Goal: Communication & Community: Share content

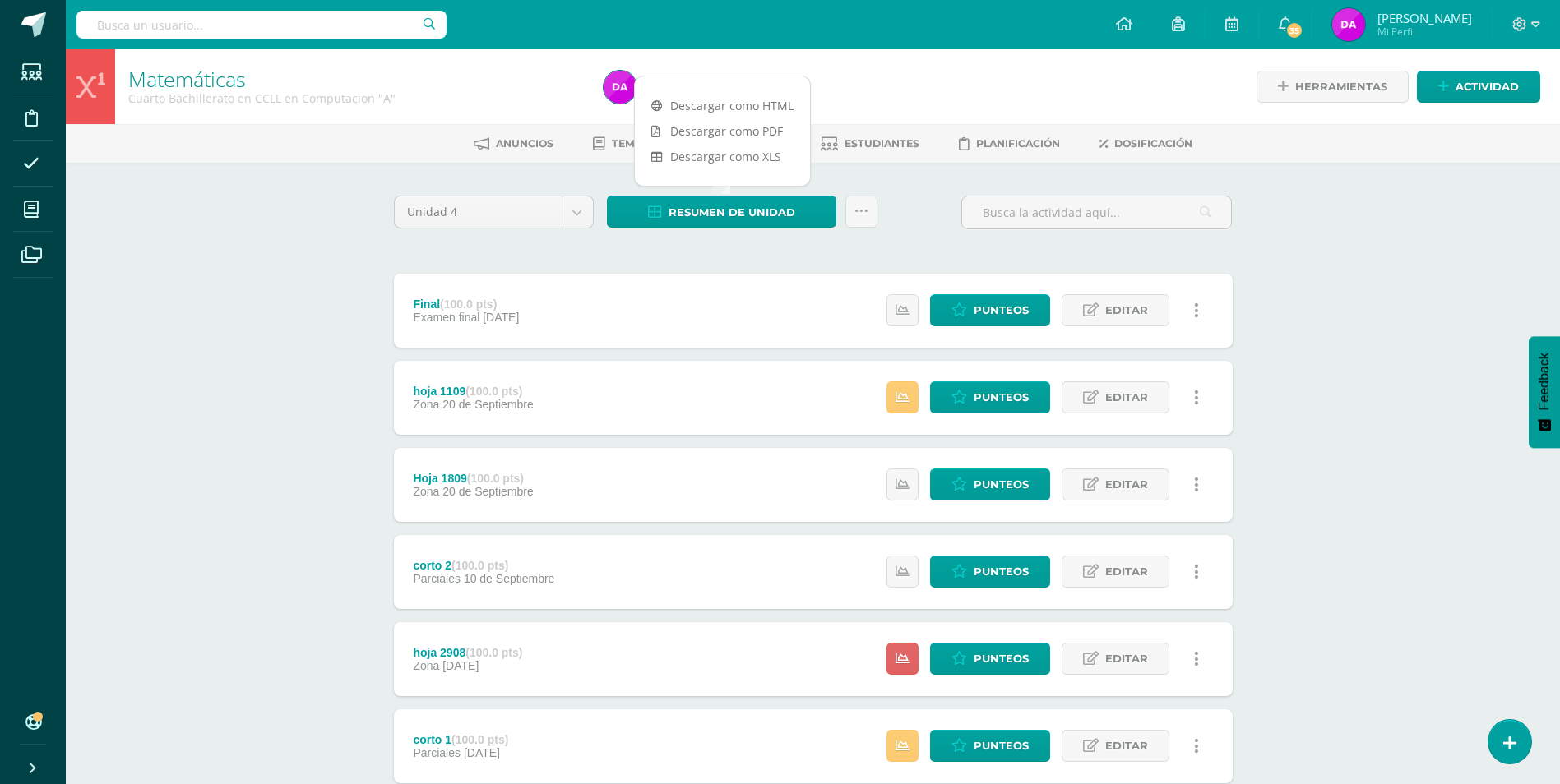
drag, startPoint x: 29, startPoint y: 20, endPoint x: 1091, endPoint y: 291, distance: 1096.0
click at [29, 20] on span at bounding box center [33, 25] width 25 height 25
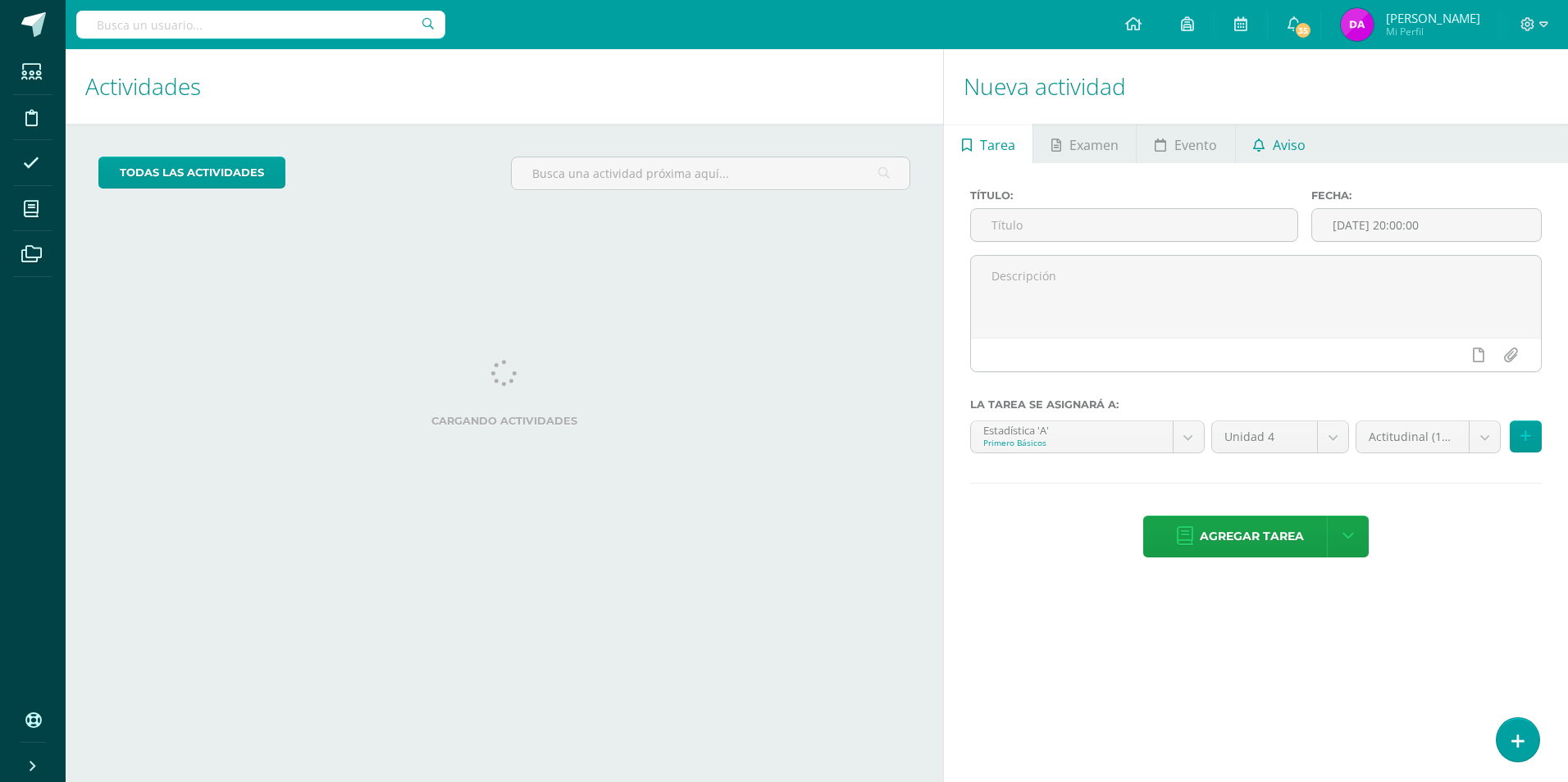
click at [1300, 138] on span "Aviso" at bounding box center [1289, 144] width 32 height 39
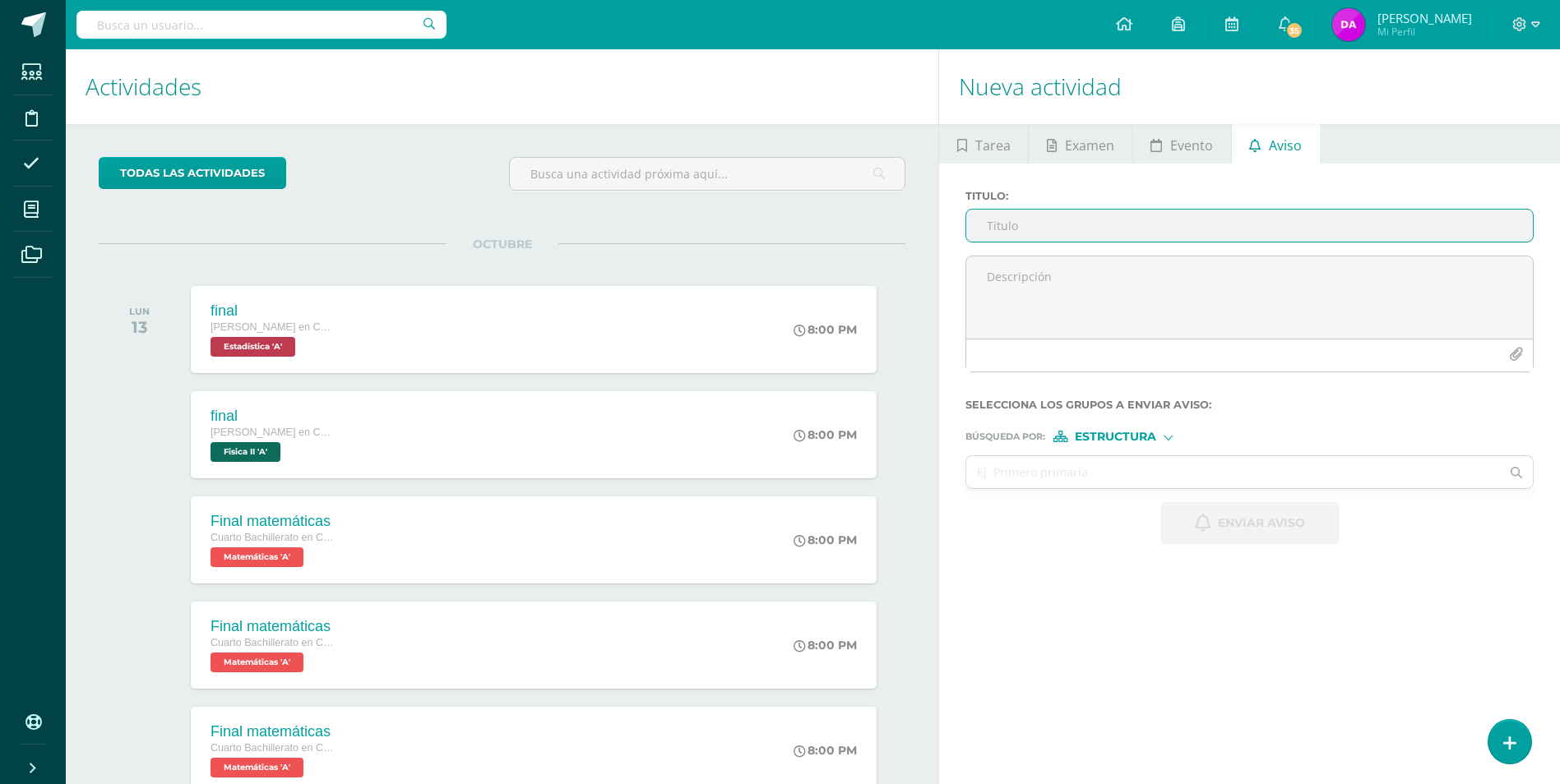
click at [1018, 227] on input "Titulo :" at bounding box center [1249, 226] width 567 height 32
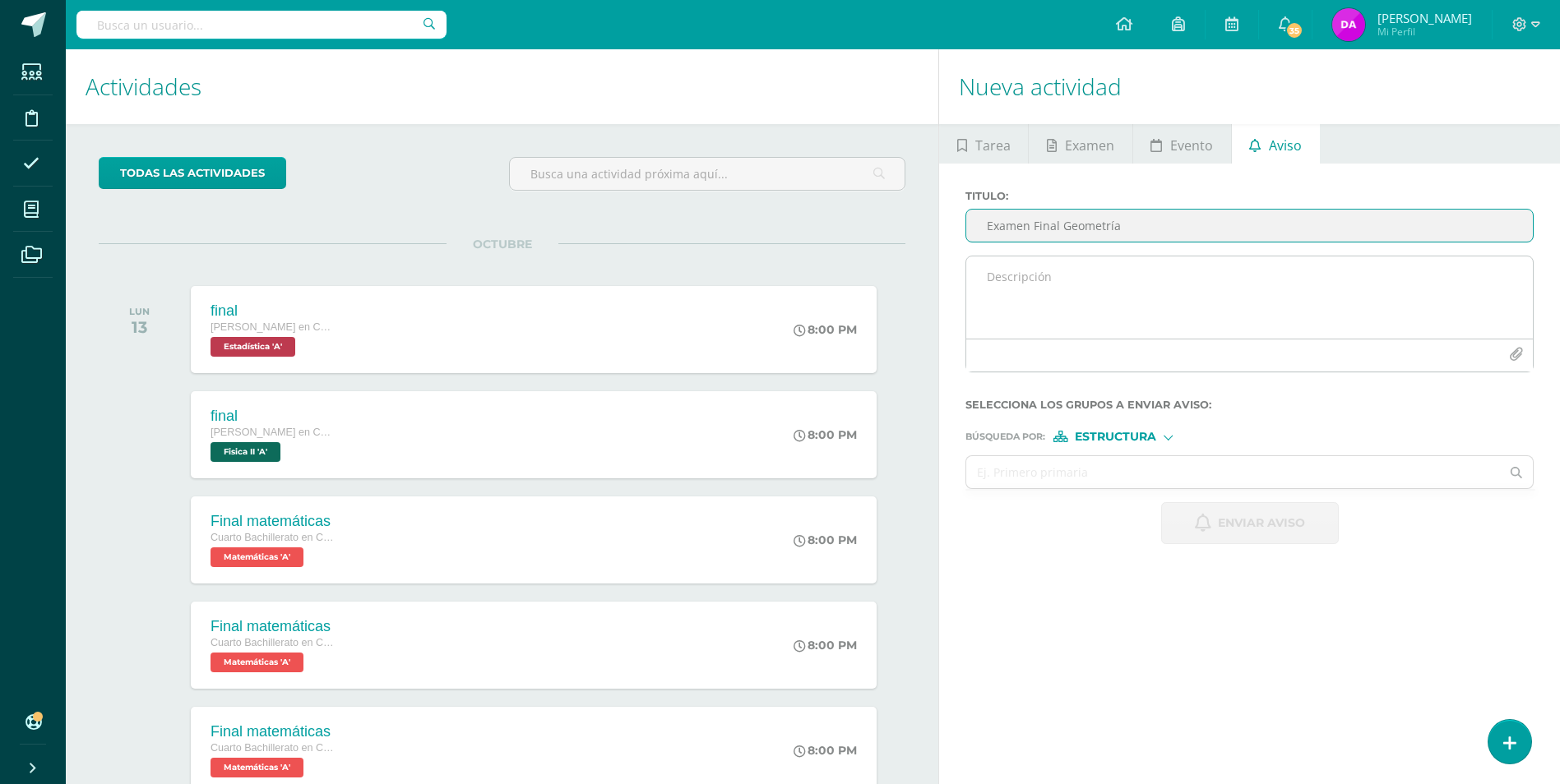
type input "Examen Final Geometría"
click at [1072, 270] on textarea at bounding box center [1249, 298] width 567 height 83
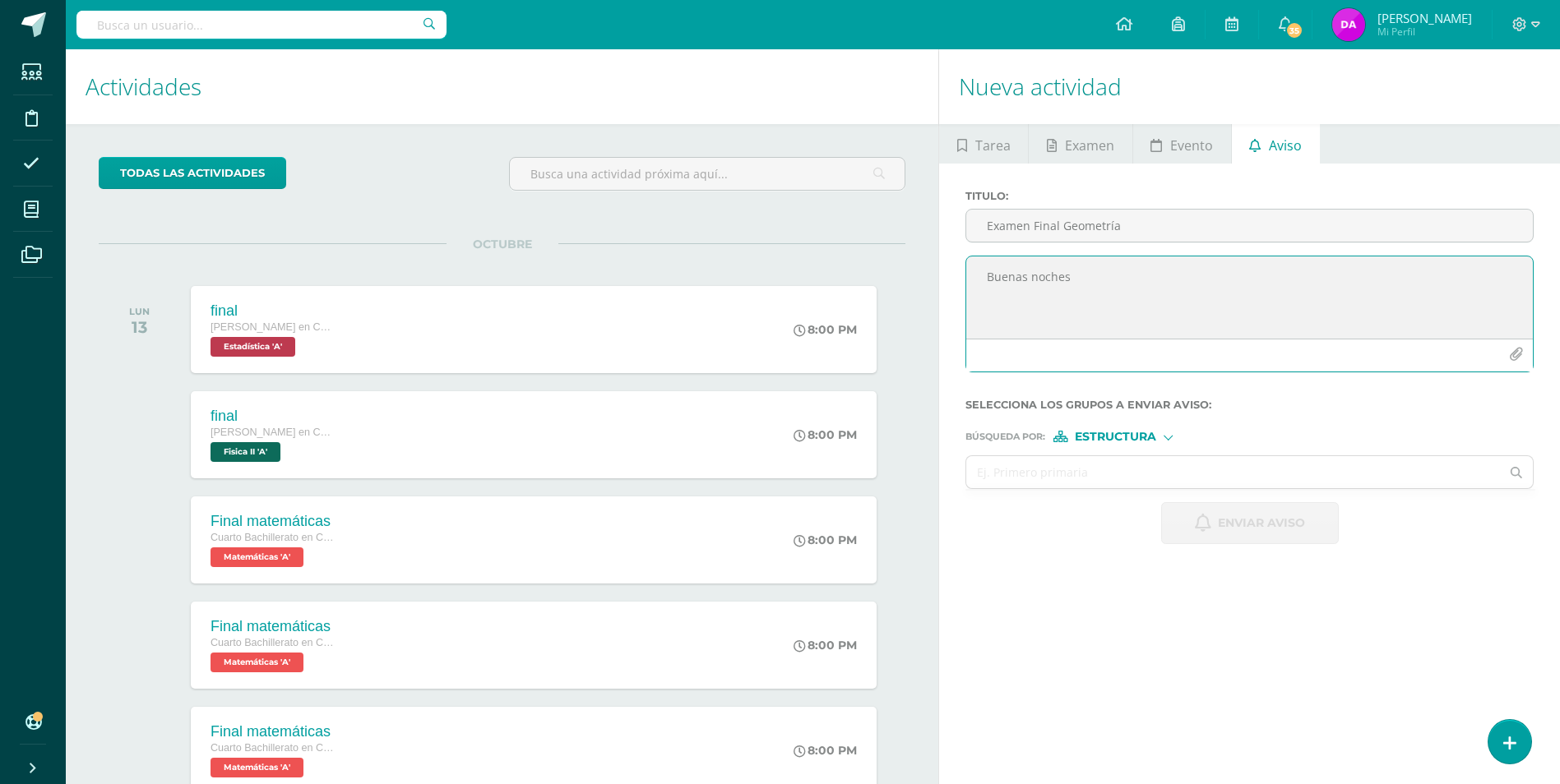
click at [1081, 276] on textarea "Buenas noches" at bounding box center [1249, 298] width 567 height 83
type textarea "Buenas noches, debido a la ausencia de Cicely el día viernes, se le reprogramo …"
click at [1167, 435] on div at bounding box center [1168, 435] width 9 height 9
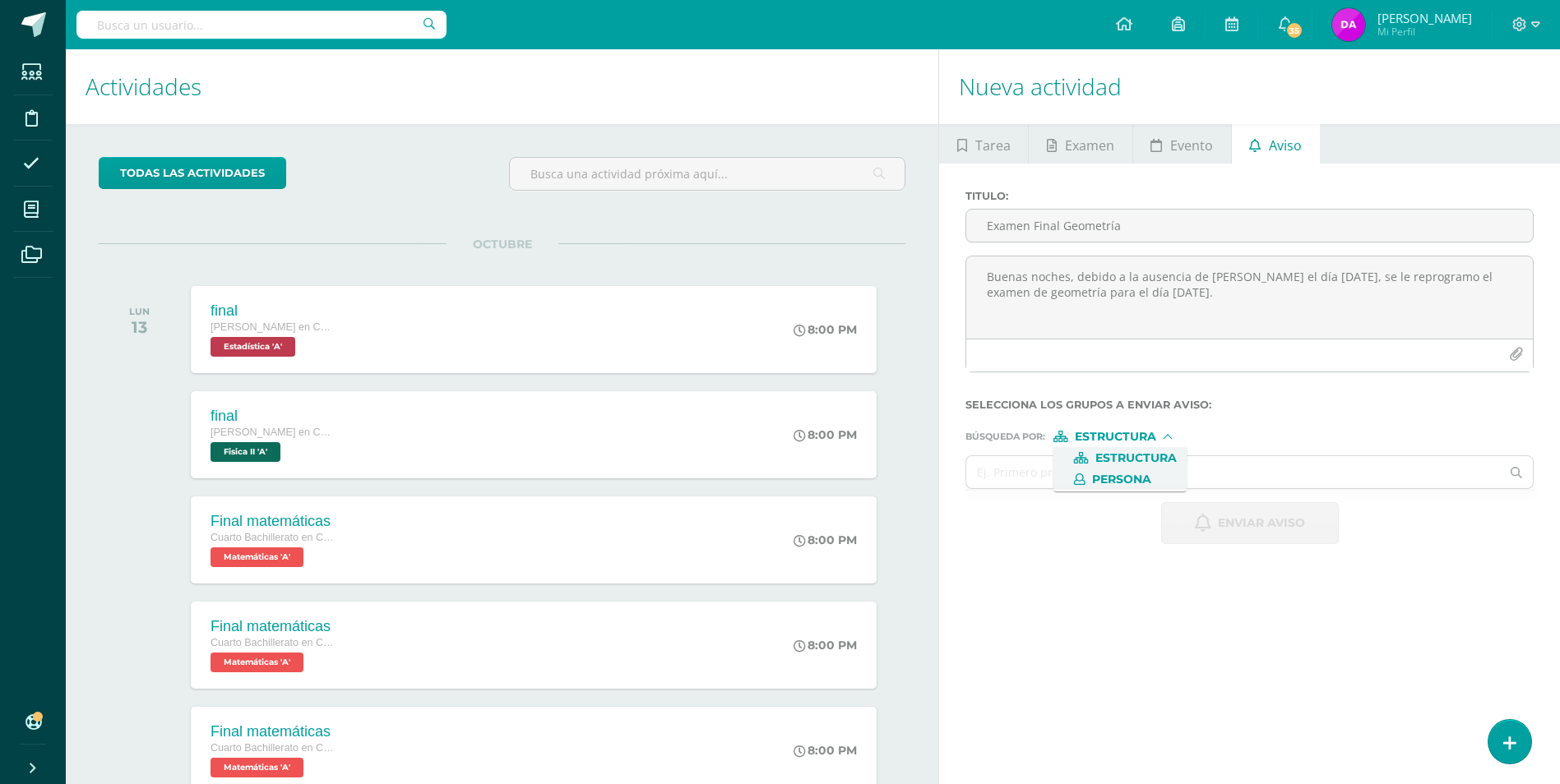
click at [1146, 478] on span "Persona" at bounding box center [1121, 479] width 59 height 9
click at [1038, 480] on input "text" at bounding box center [1233, 472] width 534 height 32
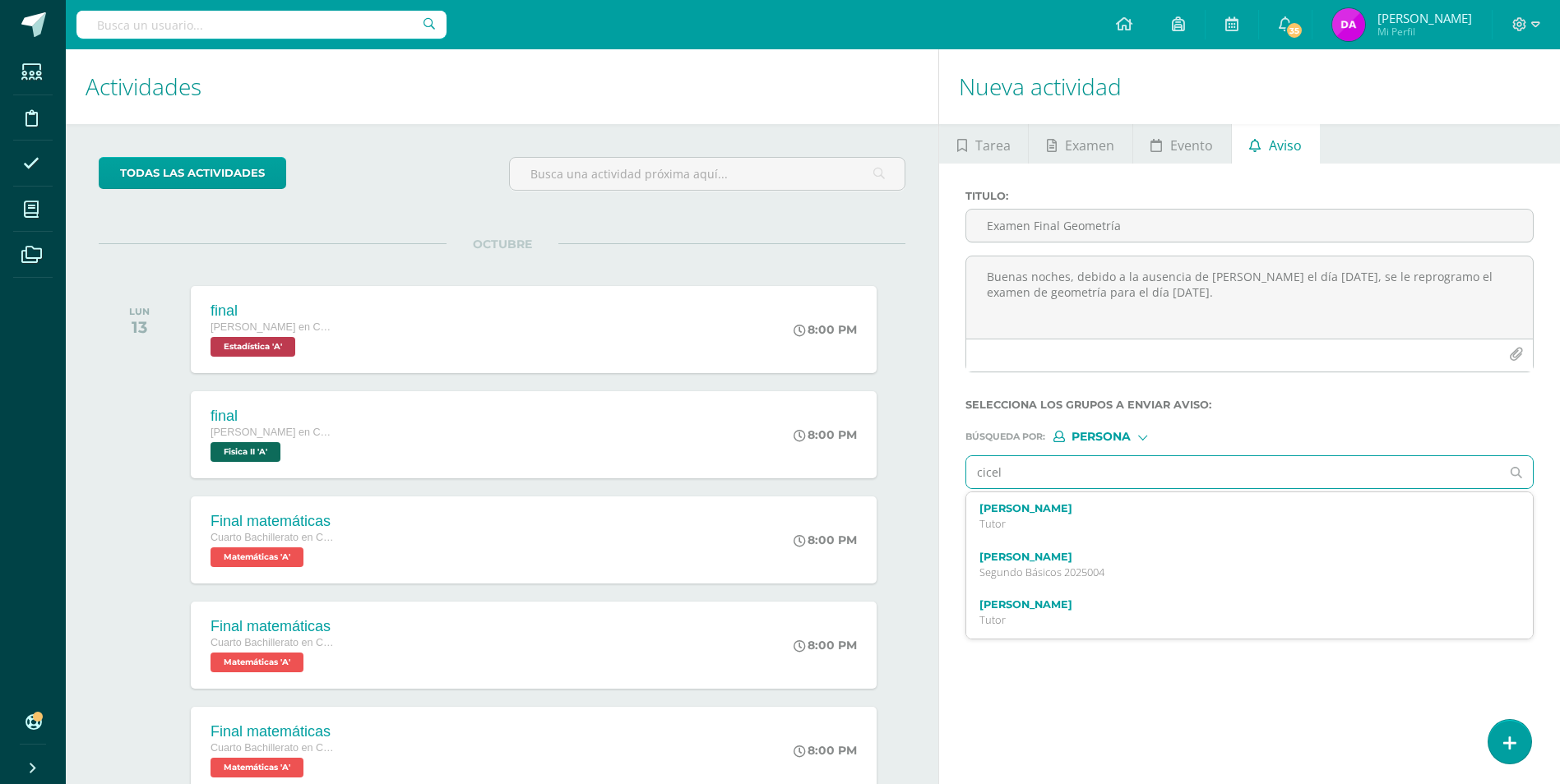
type input "cicelu"
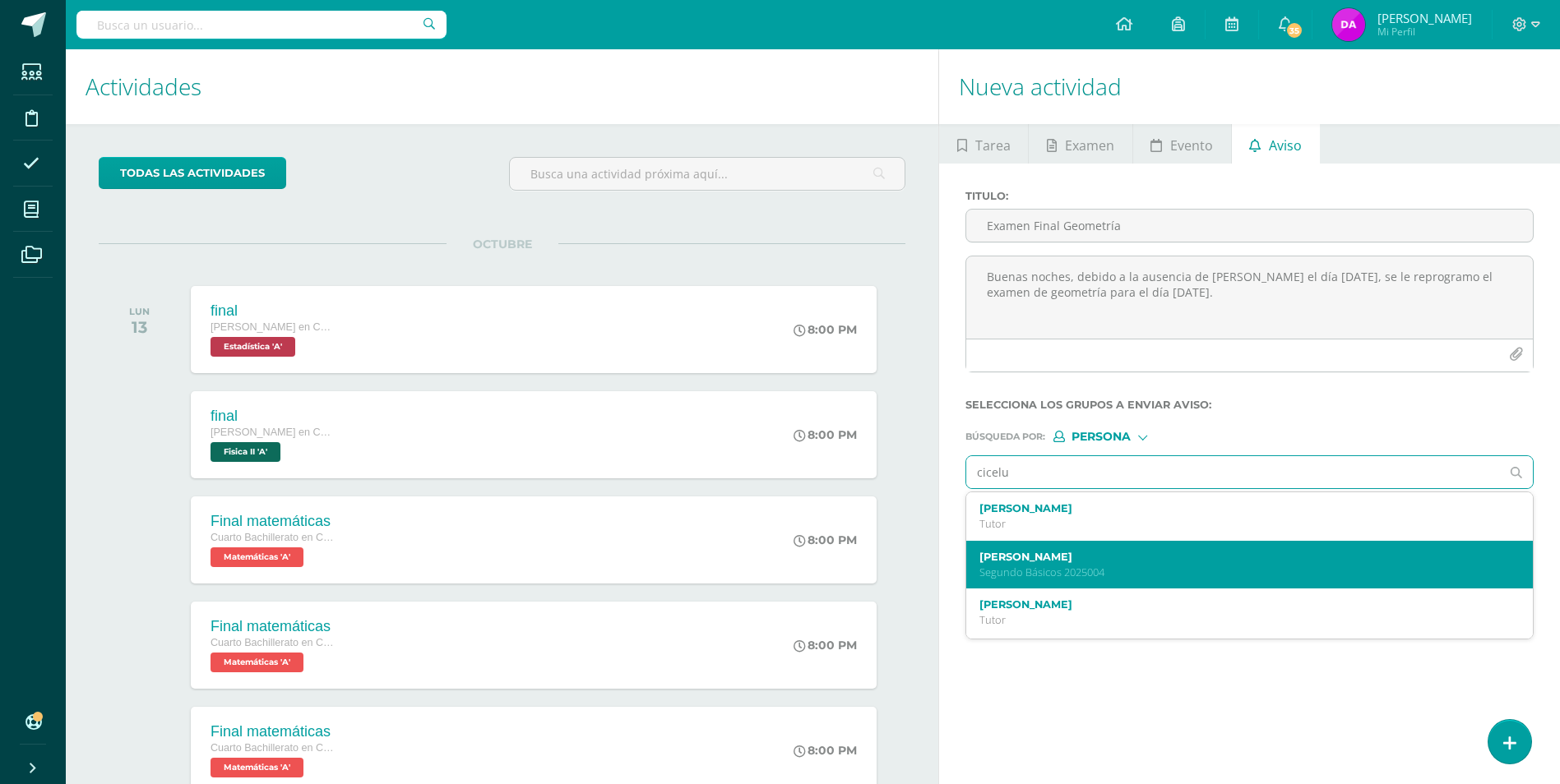
click at [1161, 570] on p "Segundo Básicos 2025004" at bounding box center [1238, 572] width 516 height 14
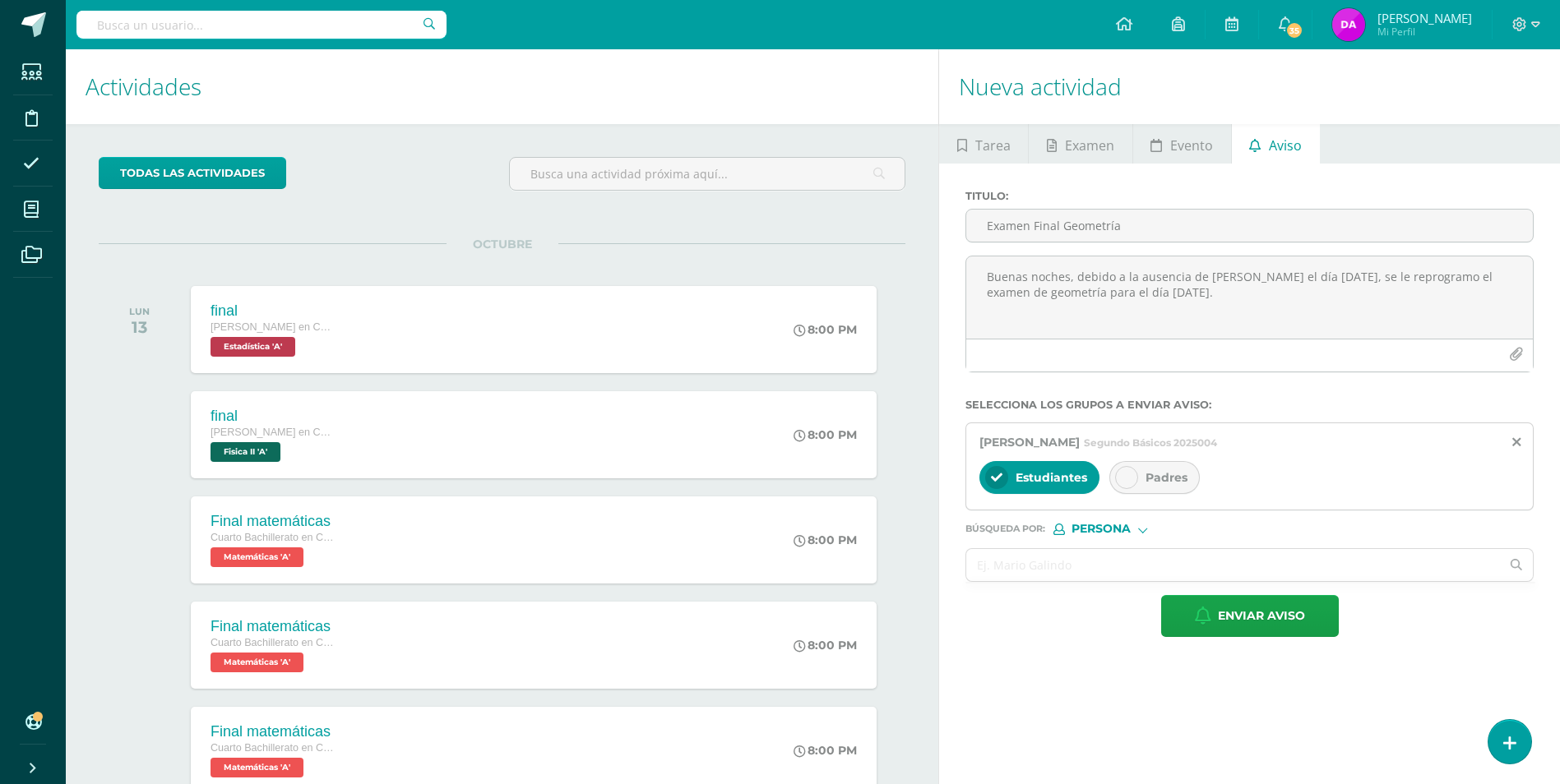
click at [1125, 479] on icon at bounding box center [1126, 477] width 11 height 11
click at [1281, 614] on span "Enviar aviso" at bounding box center [1260, 616] width 87 height 40
